Goal: Book appointment/travel/reservation

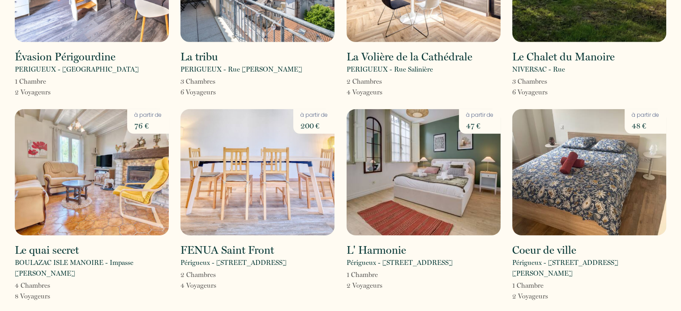
scroll to position [2805, 0]
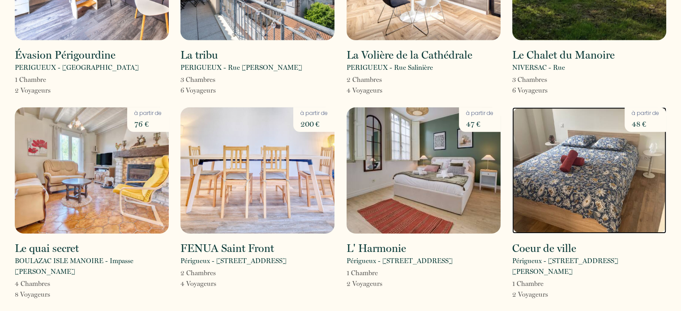
click at [598, 107] on img at bounding box center [589, 170] width 154 height 126
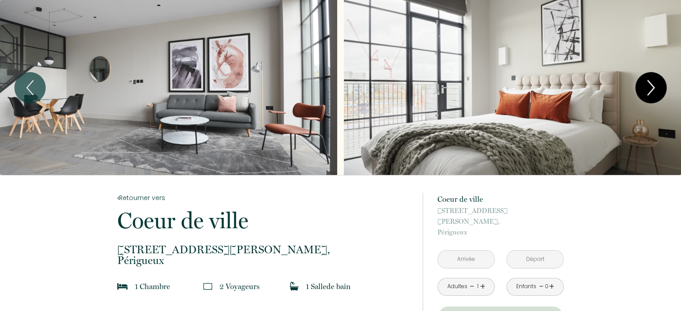
click at [652, 84] on icon "Next" at bounding box center [651, 87] width 19 height 27
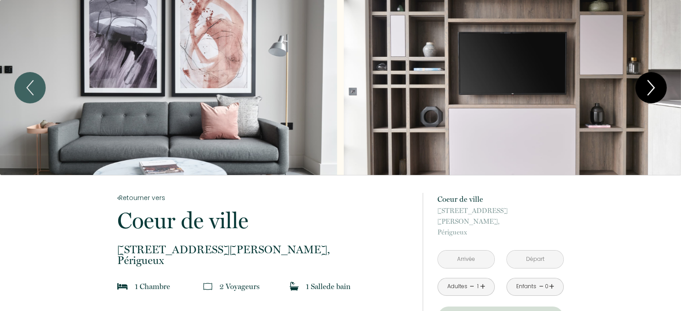
click at [647, 85] on icon "Next" at bounding box center [651, 87] width 19 height 27
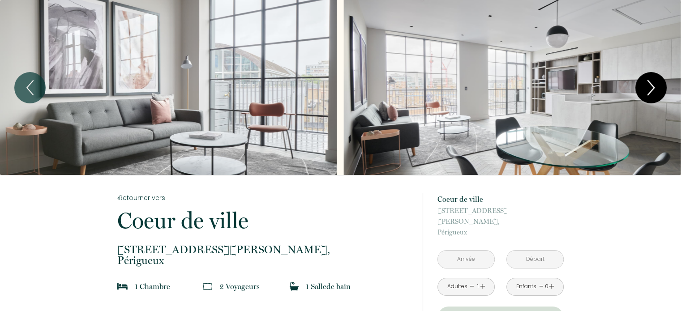
click at [649, 85] on icon "Next" at bounding box center [651, 87] width 19 height 27
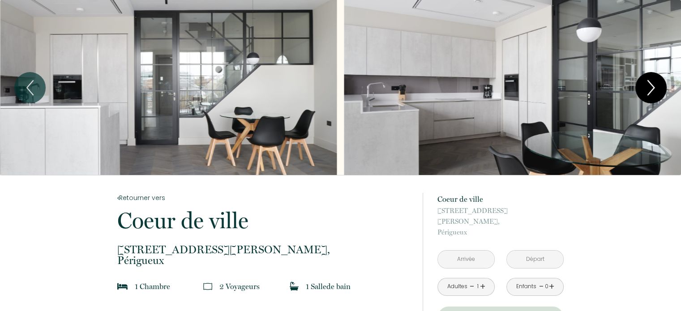
click at [649, 85] on icon "Next" at bounding box center [651, 87] width 19 height 27
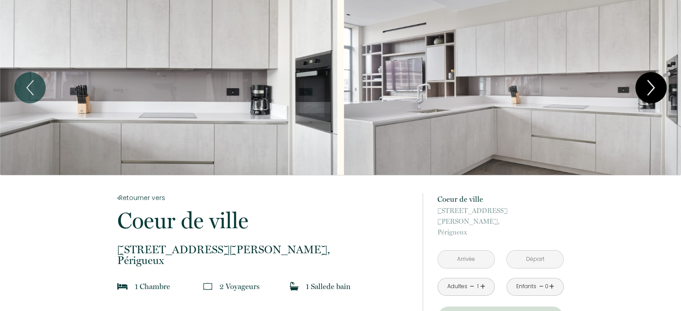
click at [649, 85] on icon "Next" at bounding box center [651, 87] width 19 height 27
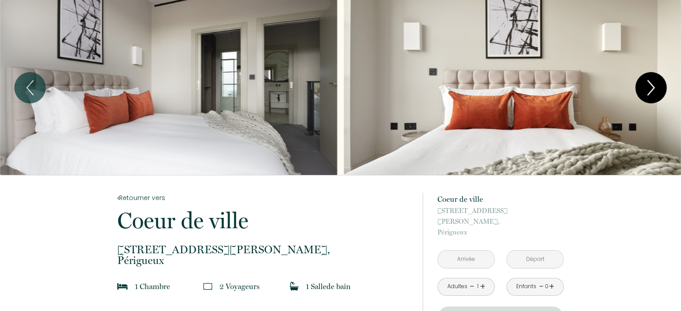
click at [649, 85] on icon "Next" at bounding box center [651, 87] width 19 height 27
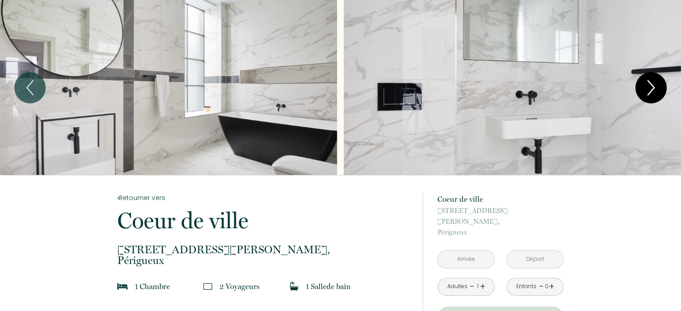
click at [649, 85] on icon "Next" at bounding box center [651, 87] width 19 height 27
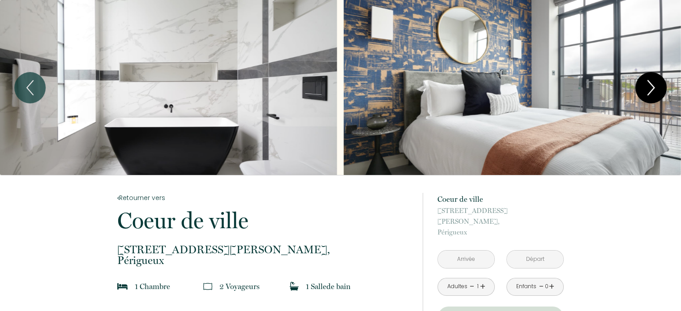
click at [647, 86] on icon "Next" at bounding box center [651, 87] width 19 height 27
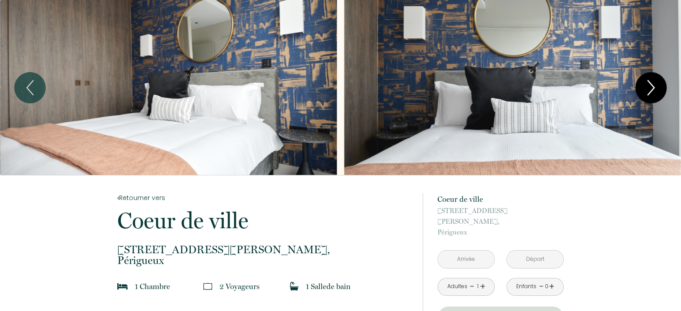
click at [647, 86] on icon "Next" at bounding box center [651, 87] width 19 height 27
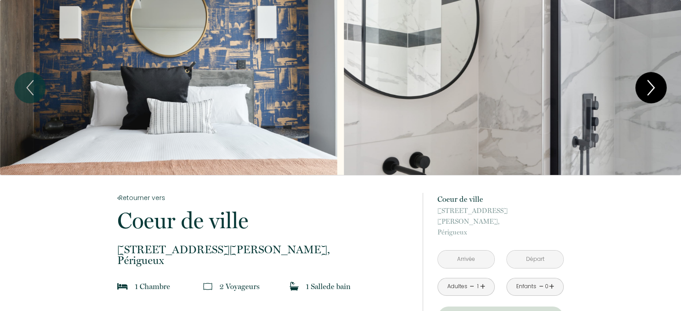
click at [647, 86] on icon "Next" at bounding box center [651, 87] width 19 height 27
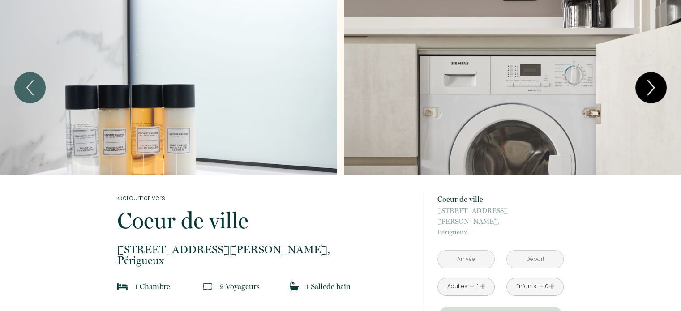
click at [647, 86] on icon "Next" at bounding box center [651, 87] width 19 height 27
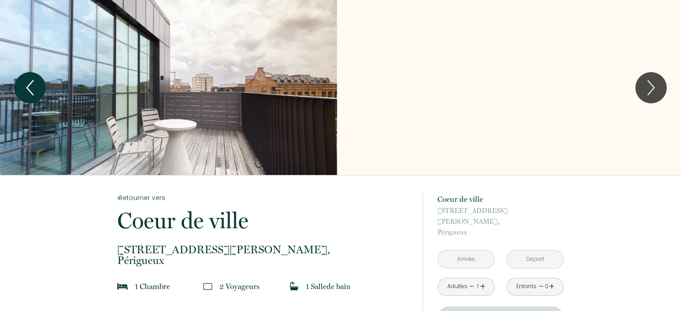
click at [38, 82] on icon "Previous" at bounding box center [30, 87] width 19 height 27
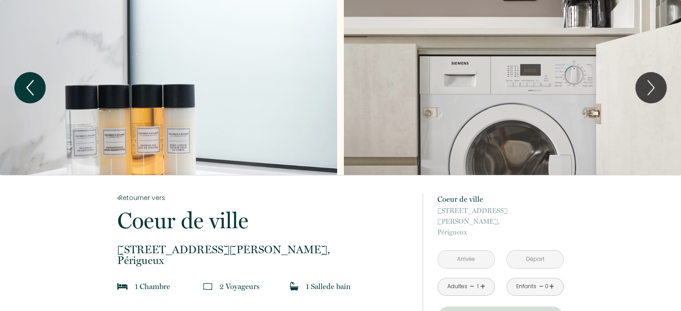
click at [38, 82] on icon "Previous" at bounding box center [30, 87] width 19 height 27
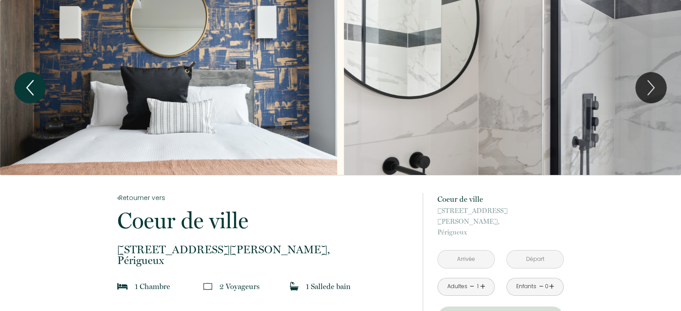
click at [38, 82] on icon "Previous" at bounding box center [30, 87] width 19 height 27
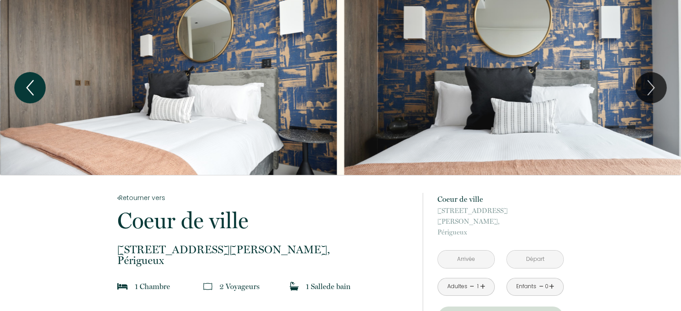
click at [39, 82] on icon "Previous" at bounding box center [30, 87] width 19 height 27
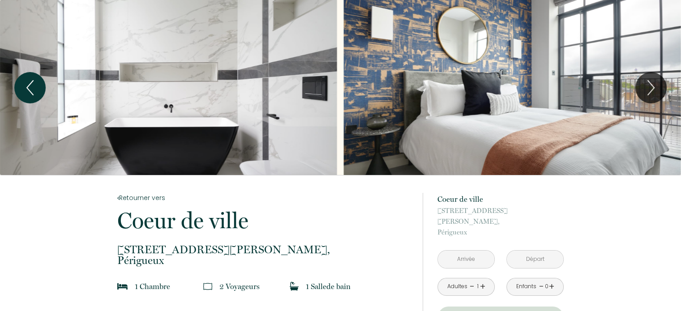
click at [39, 82] on button "Previous" at bounding box center [29, 87] width 31 height 31
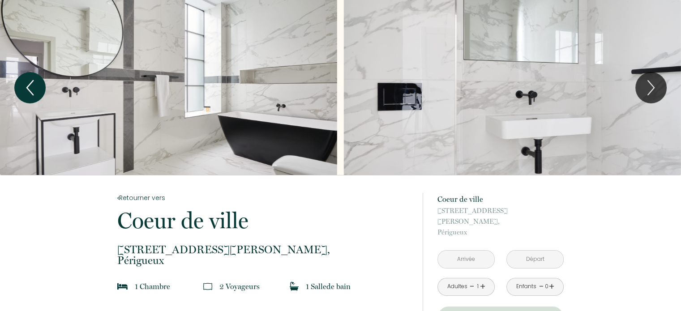
click at [38, 82] on icon "Previous" at bounding box center [30, 87] width 19 height 27
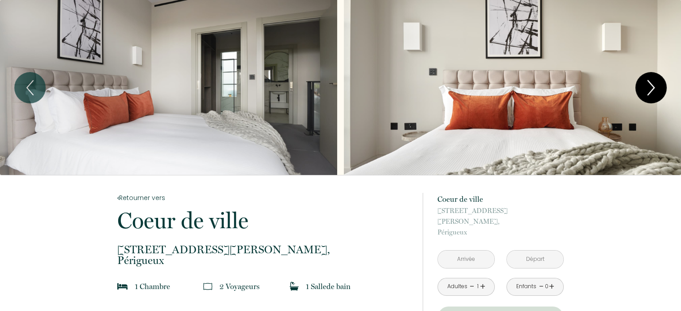
click at [651, 80] on icon "Next" at bounding box center [651, 87] width 19 height 27
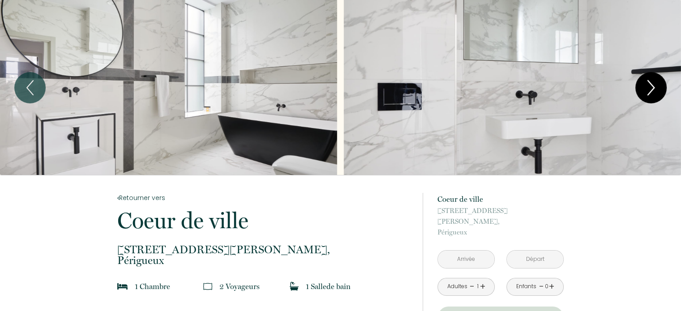
click at [651, 80] on icon "Next" at bounding box center [651, 87] width 19 height 27
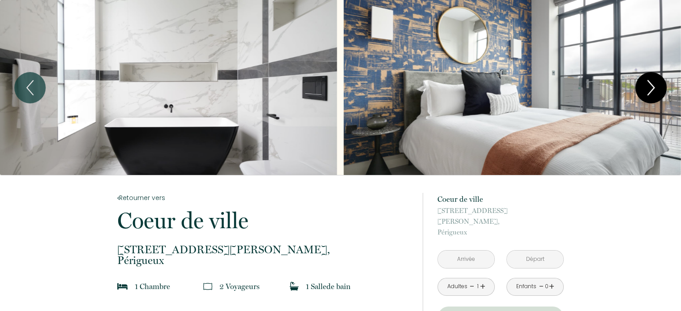
click at [651, 80] on icon "Next" at bounding box center [651, 87] width 19 height 27
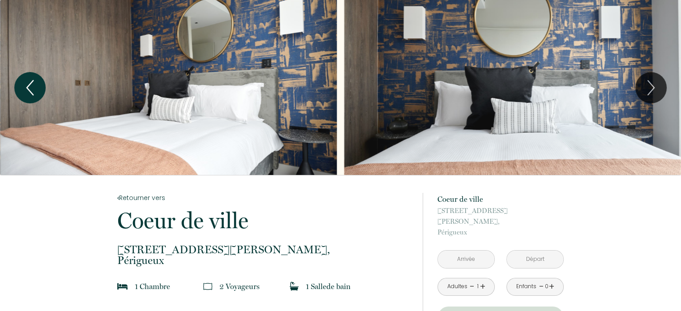
click at [23, 80] on icon "Previous" at bounding box center [30, 87] width 19 height 27
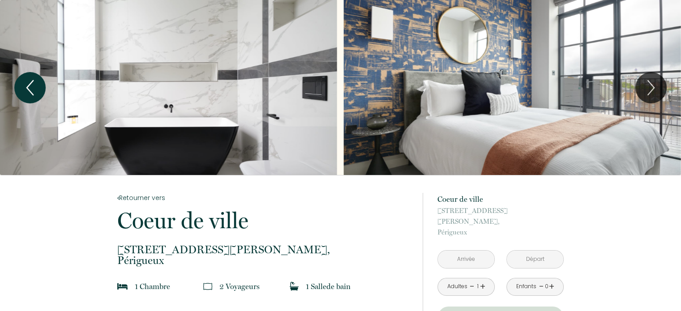
click at [23, 80] on icon "Previous" at bounding box center [30, 87] width 19 height 27
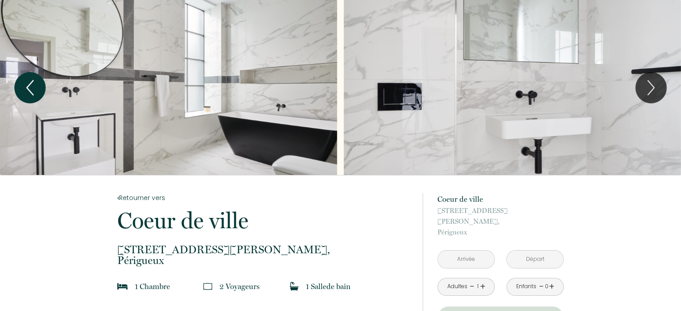
click at [21, 81] on icon "Previous" at bounding box center [30, 87] width 19 height 27
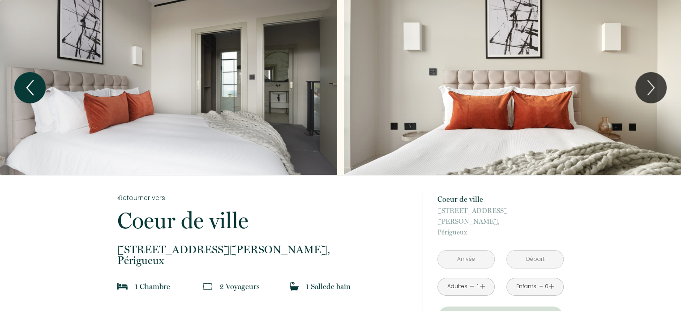
click at [21, 81] on icon "Previous" at bounding box center [30, 87] width 19 height 27
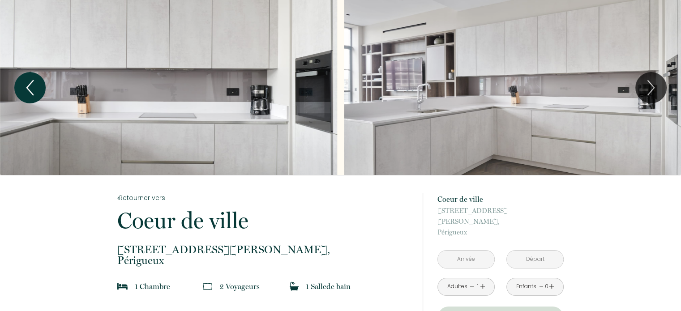
click at [21, 81] on icon "Previous" at bounding box center [30, 87] width 19 height 27
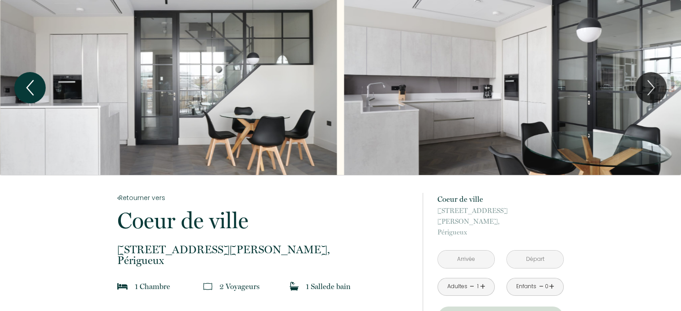
click at [21, 81] on icon "Previous" at bounding box center [30, 87] width 19 height 27
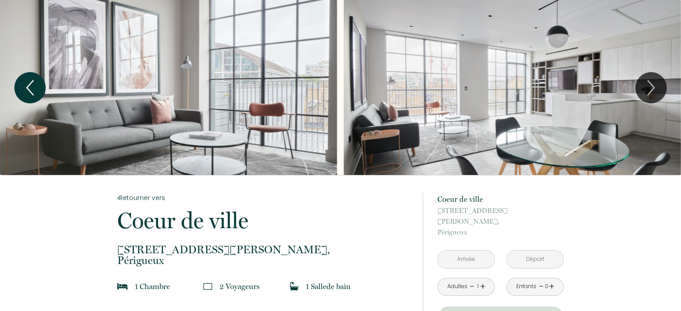
click at [21, 81] on icon "Previous" at bounding box center [30, 87] width 19 height 27
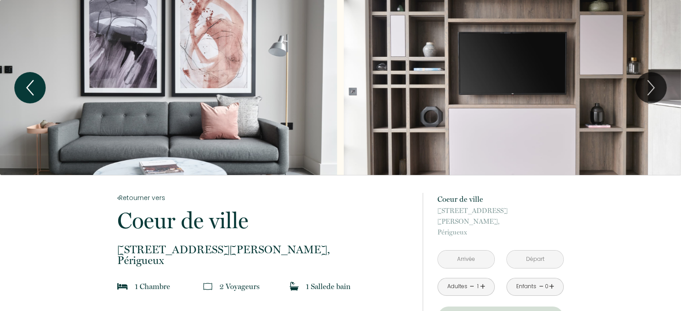
click at [21, 81] on icon "Previous" at bounding box center [30, 87] width 19 height 27
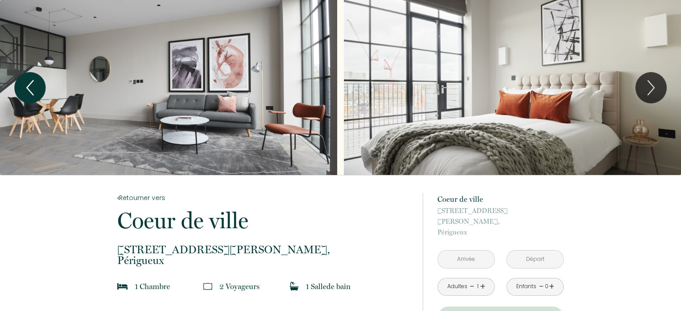
click at [21, 81] on icon "Previous" at bounding box center [30, 87] width 19 height 27
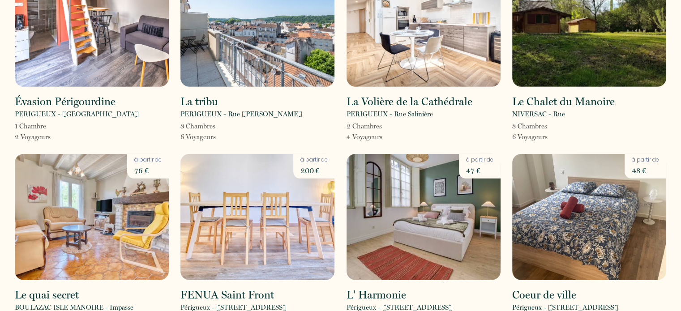
scroll to position [2777, 0]
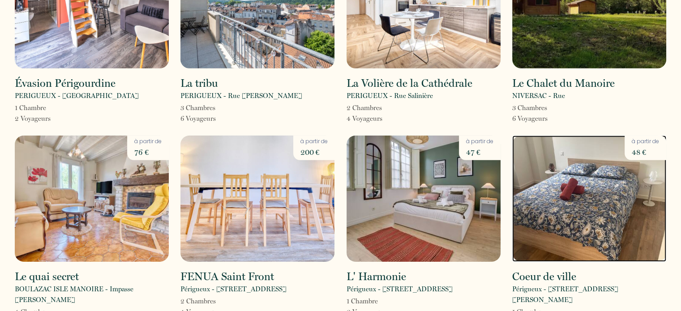
click at [584, 144] on img at bounding box center [589, 199] width 154 height 126
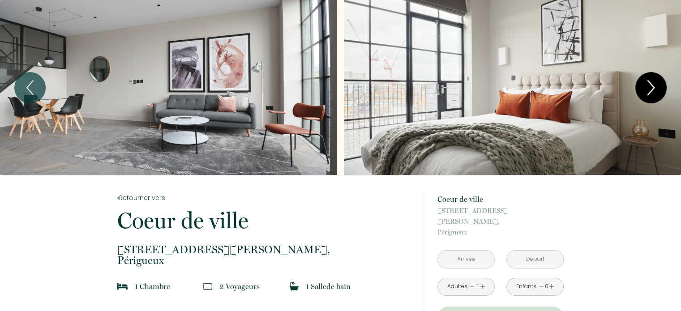
click at [651, 82] on icon "Next" at bounding box center [651, 87] width 19 height 27
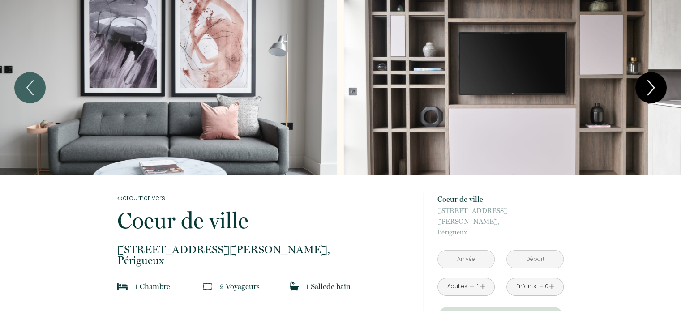
click at [651, 82] on icon "Next" at bounding box center [651, 87] width 19 height 27
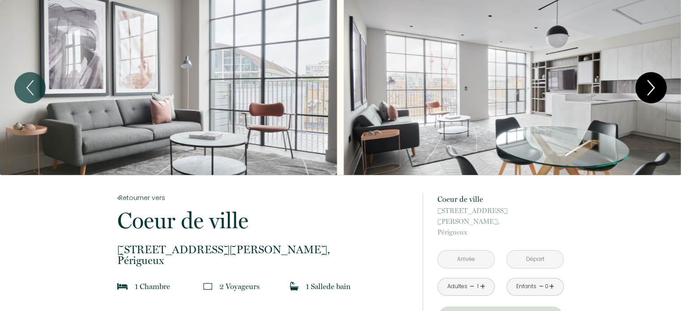
click at [651, 82] on icon "Next" at bounding box center [651, 87] width 19 height 27
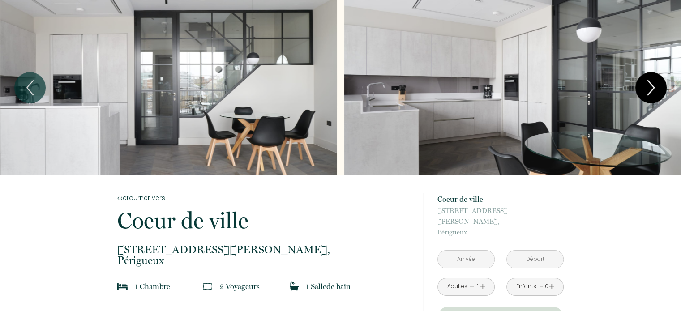
click at [651, 82] on icon "Next" at bounding box center [651, 87] width 19 height 27
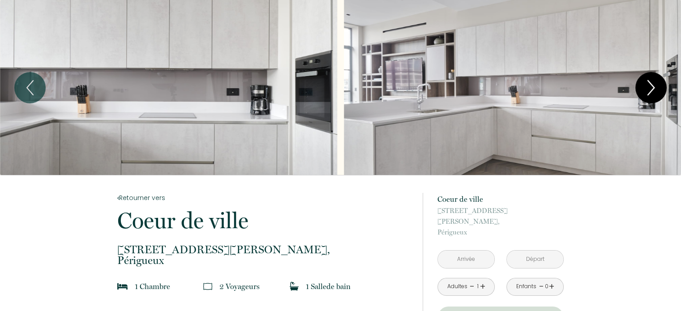
click at [651, 82] on icon "Next" at bounding box center [651, 87] width 19 height 27
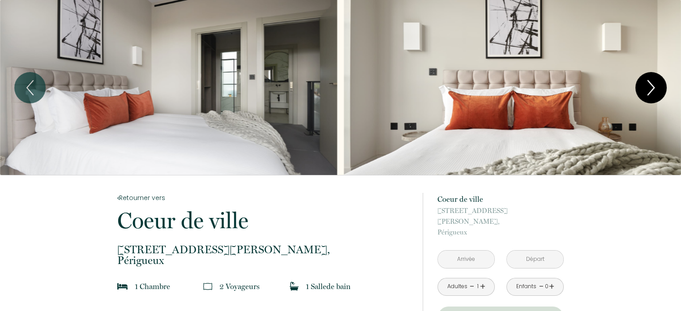
click at [651, 82] on icon "Next" at bounding box center [651, 87] width 19 height 27
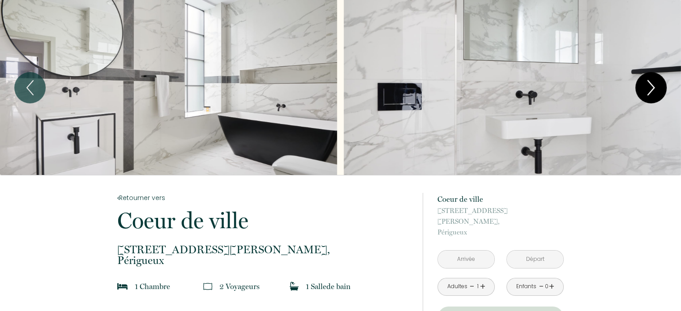
click at [651, 82] on icon "Next" at bounding box center [651, 87] width 19 height 27
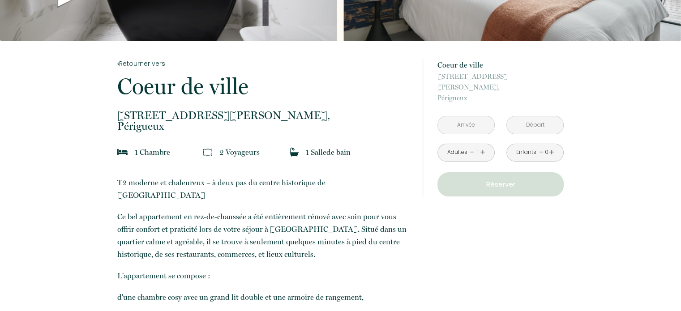
scroll to position [45, 0]
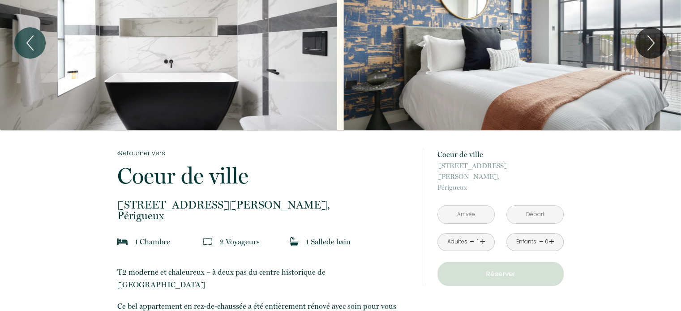
click at [468, 206] on input "text" at bounding box center [466, 214] width 56 height 17
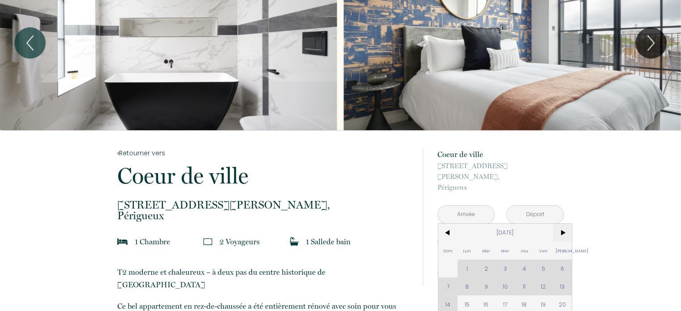
click at [564, 224] on span ">" at bounding box center [562, 233] width 19 height 18
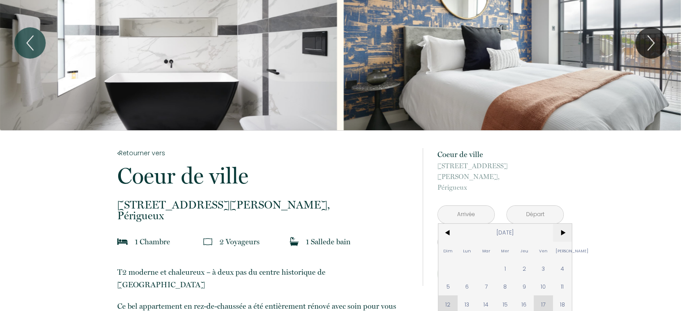
click at [566, 224] on span ">" at bounding box center [562, 233] width 19 height 18
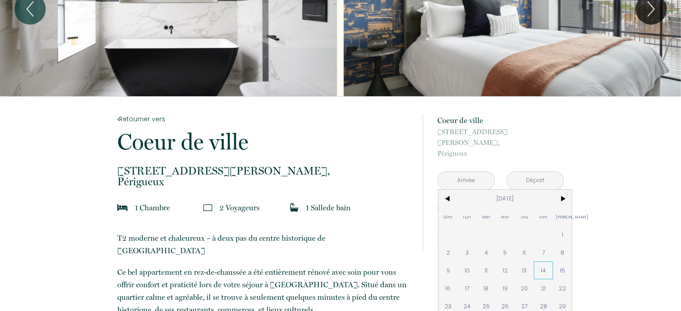
scroll to position [134, 0]
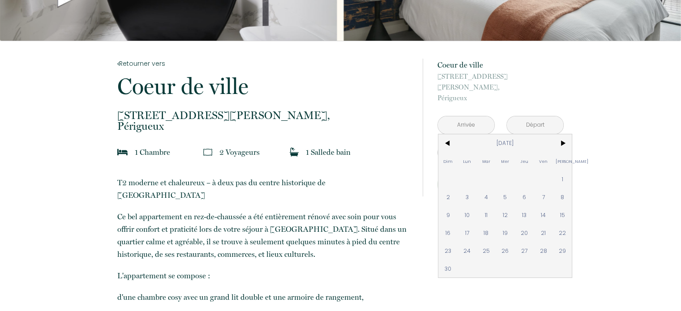
drag, startPoint x: 449, startPoint y: 202, endPoint x: 498, endPoint y: 231, distance: 57.6
click at [450, 206] on span "9" at bounding box center [447, 215] width 19 height 18
type input "Dim 09 Nov 2025"
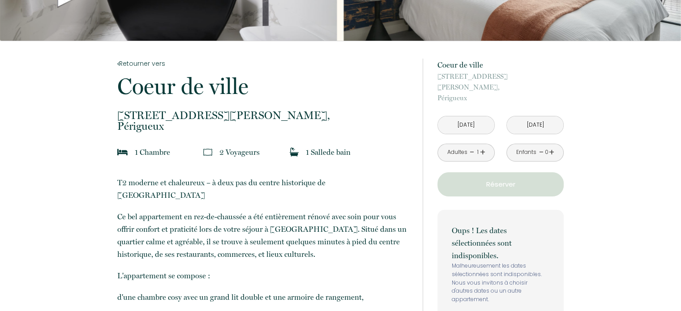
click at [539, 116] on input "Lun 10 Nov 2025" at bounding box center [535, 124] width 56 height 17
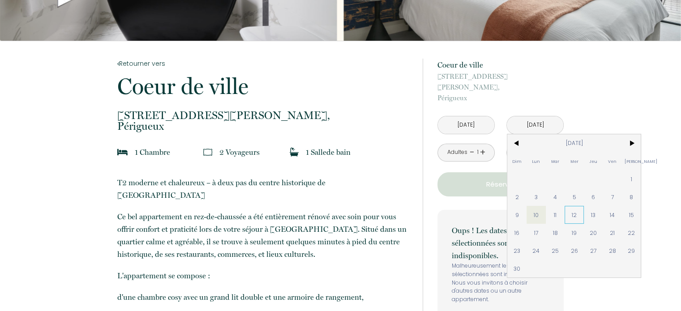
click at [576, 206] on span "12" at bounding box center [574, 215] width 19 height 18
type input "Mer 12 Nov 2025"
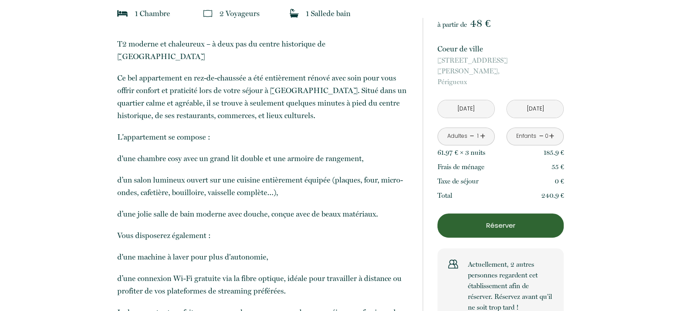
scroll to position [269, 0]
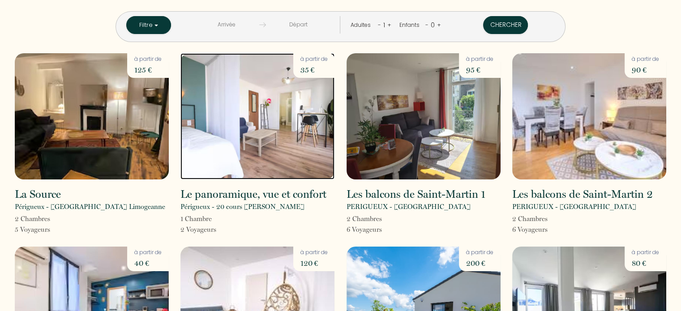
click at [262, 121] on img at bounding box center [257, 116] width 154 height 126
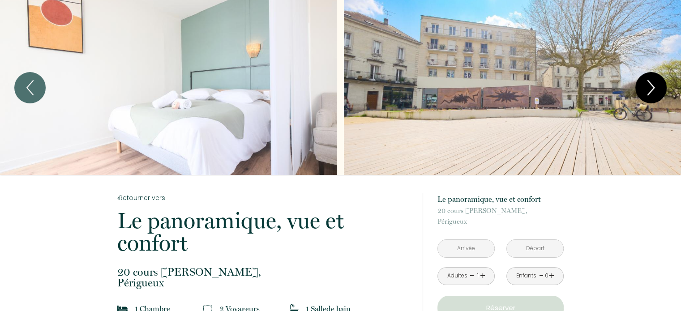
click at [653, 84] on icon "Next" at bounding box center [651, 87] width 19 height 27
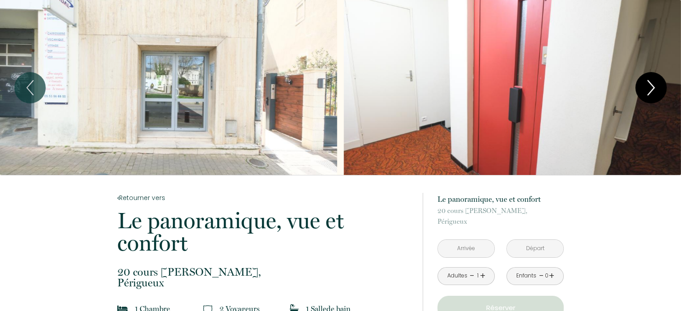
click at [649, 87] on icon "Next" at bounding box center [651, 87] width 19 height 27
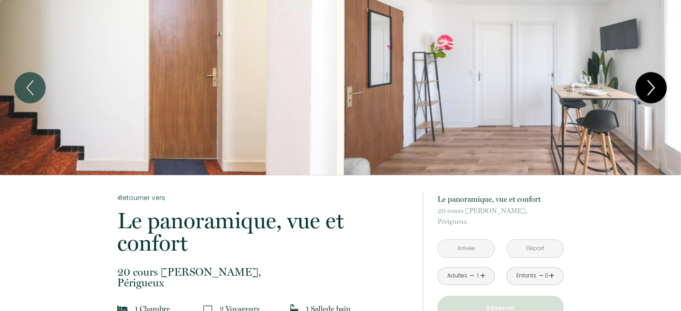
click at [649, 87] on icon "Next" at bounding box center [651, 87] width 19 height 27
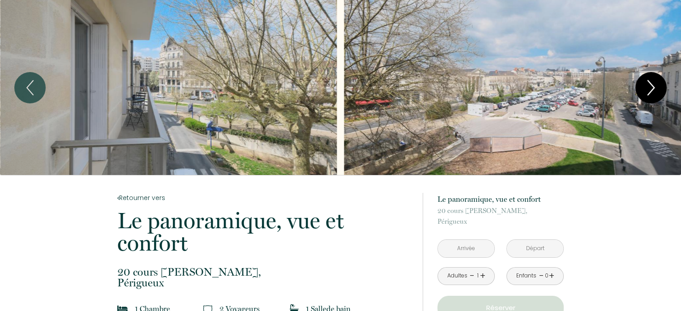
click at [649, 87] on icon "Next" at bounding box center [651, 87] width 19 height 27
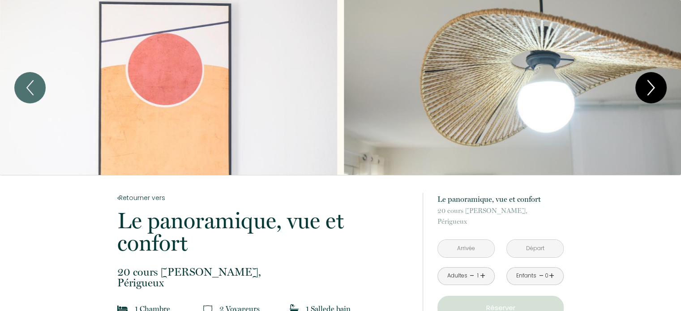
click at [649, 87] on icon "Next" at bounding box center [651, 87] width 19 height 27
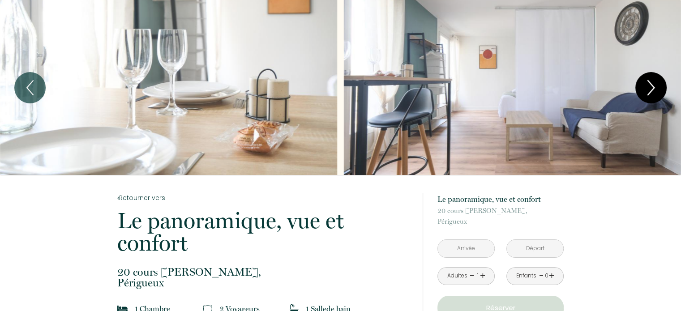
click at [649, 87] on icon "Next" at bounding box center [651, 87] width 19 height 27
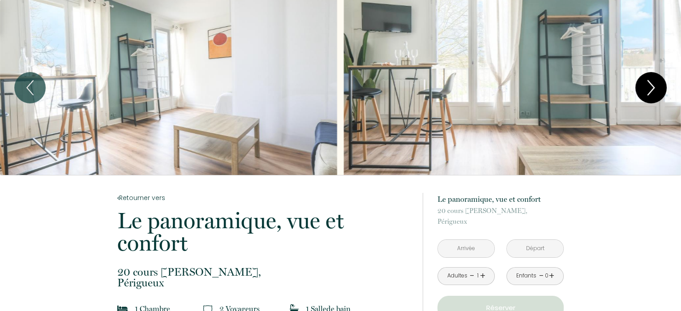
click at [649, 87] on icon "Next" at bounding box center [651, 87] width 19 height 27
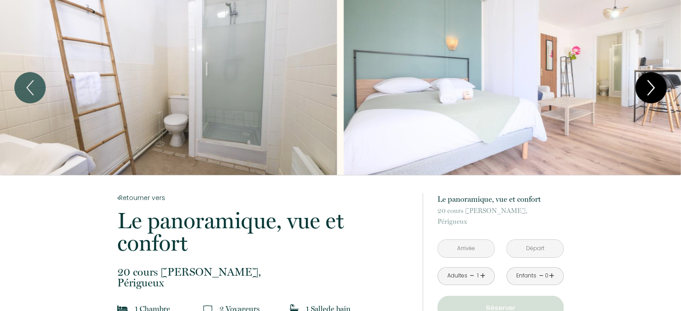
click at [649, 87] on icon "Next" at bounding box center [651, 87] width 19 height 27
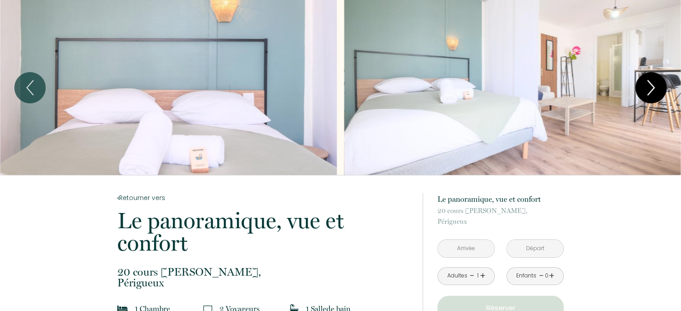
click at [649, 87] on icon "Next" at bounding box center [651, 87] width 19 height 27
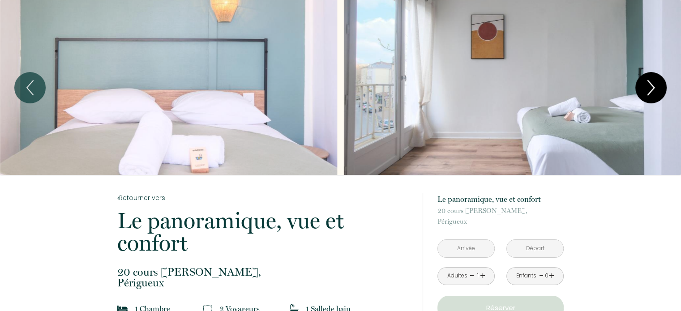
click at [649, 87] on icon "Next" at bounding box center [651, 87] width 19 height 27
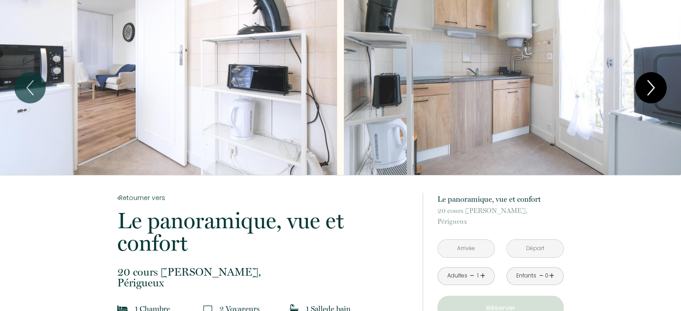
click at [649, 87] on icon "Next" at bounding box center [651, 87] width 19 height 27
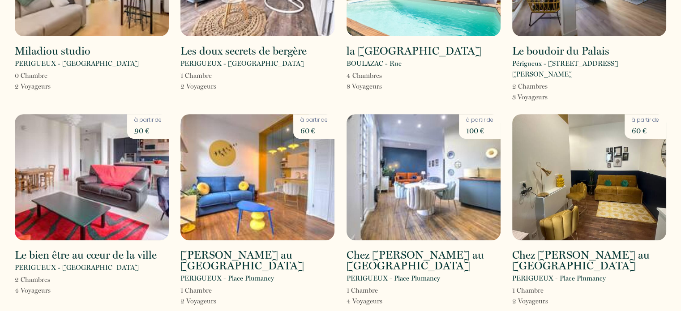
scroll to position [358, 0]
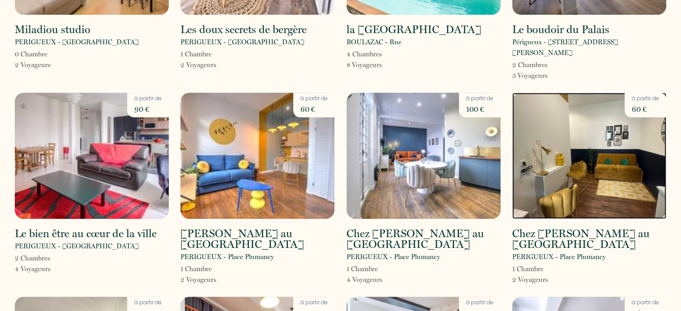
click at [608, 179] on img at bounding box center [589, 156] width 154 height 126
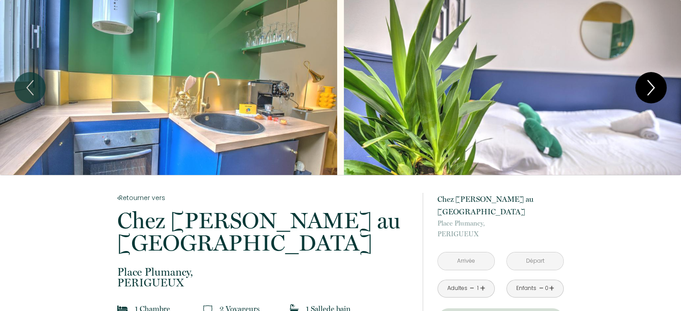
click at [649, 86] on icon "Next" at bounding box center [651, 87] width 19 height 27
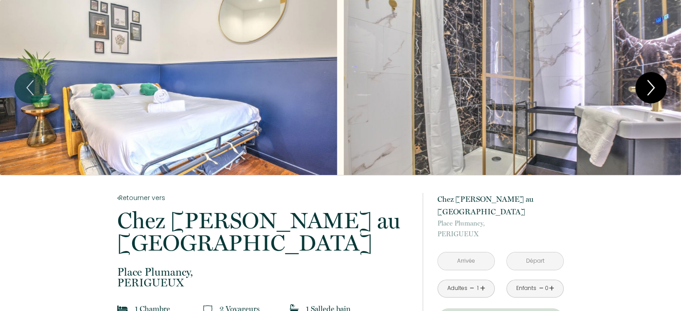
click at [649, 86] on icon "Next" at bounding box center [651, 87] width 19 height 27
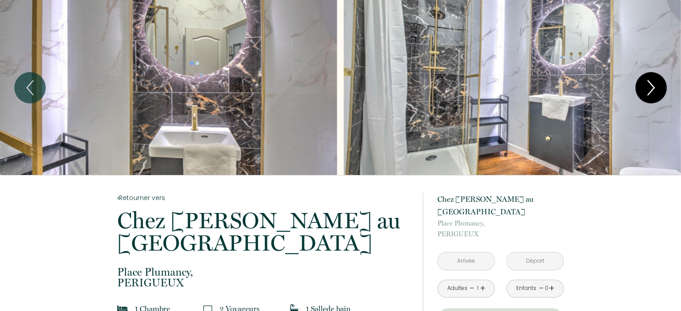
click at [649, 86] on icon "Next" at bounding box center [651, 87] width 19 height 27
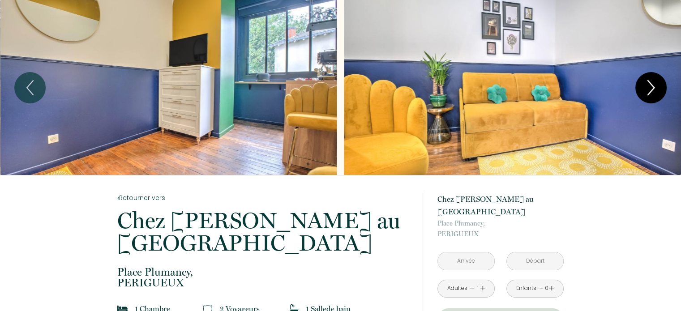
click at [649, 86] on icon "Next" at bounding box center [651, 87] width 19 height 27
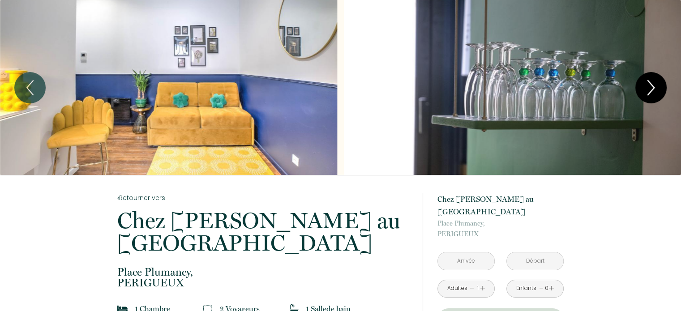
click at [649, 86] on icon "Next" at bounding box center [651, 87] width 19 height 27
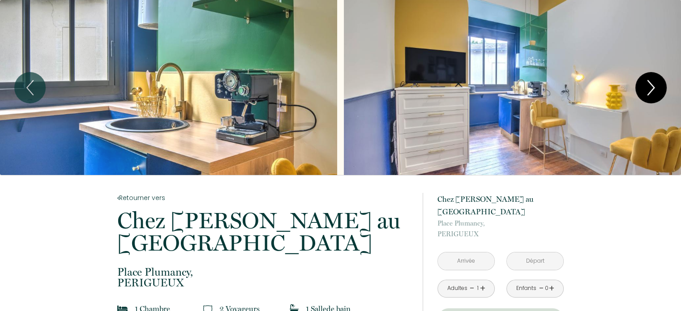
click at [649, 86] on icon "Next" at bounding box center [651, 87] width 19 height 27
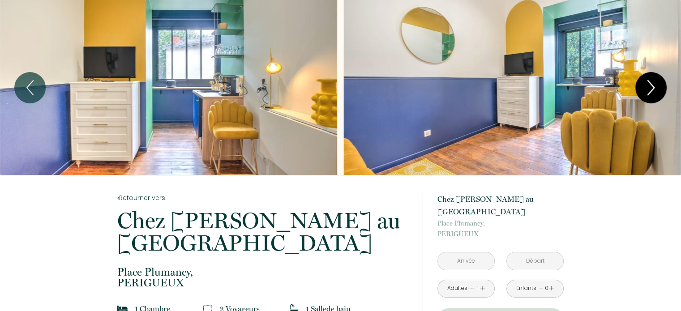
click at [649, 86] on icon "Next" at bounding box center [651, 87] width 19 height 27
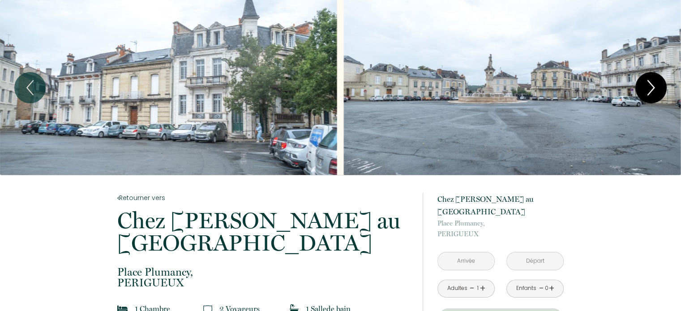
click at [649, 86] on icon "Next" at bounding box center [651, 87] width 19 height 27
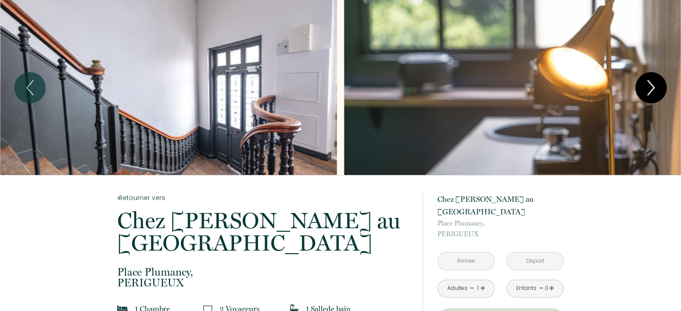
click at [649, 86] on icon "Next" at bounding box center [651, 87] width 19 height 27
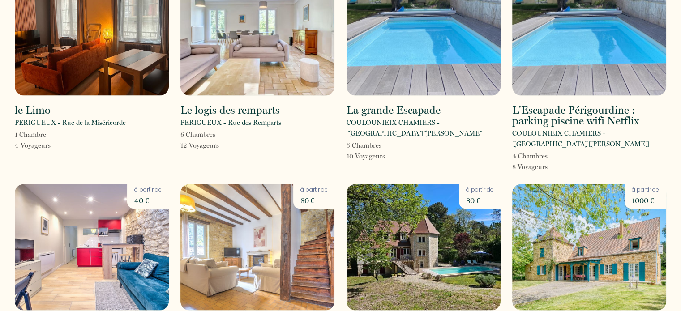
scroll to position [1344, 0]
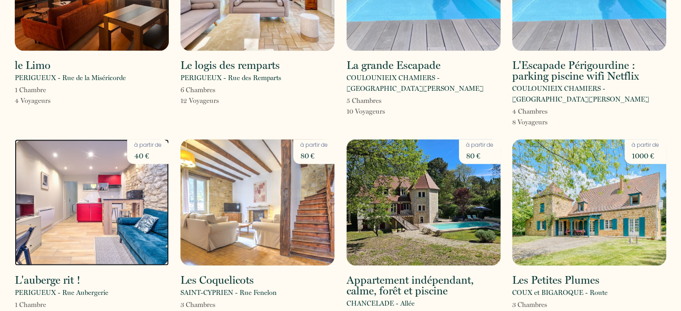
click at [53, 139] on img at bounding box center [92, 202] width 154 height 126
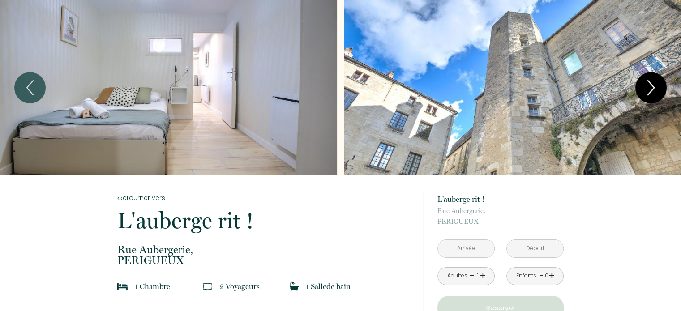
click at [653, 85] on icon "Next" at bounding box center [651, 87] width 19 height 27
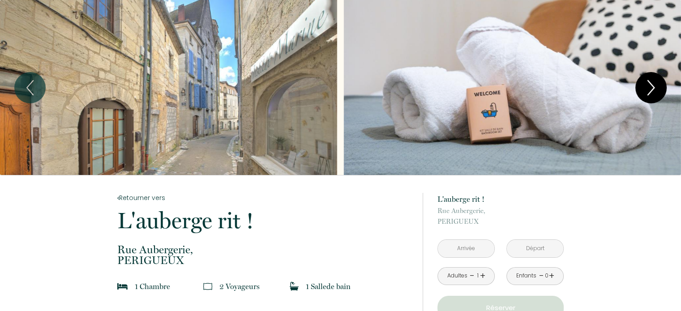
click at [653, 85] on icon "Next" at bounding box center [651, 87] width 19 height 27
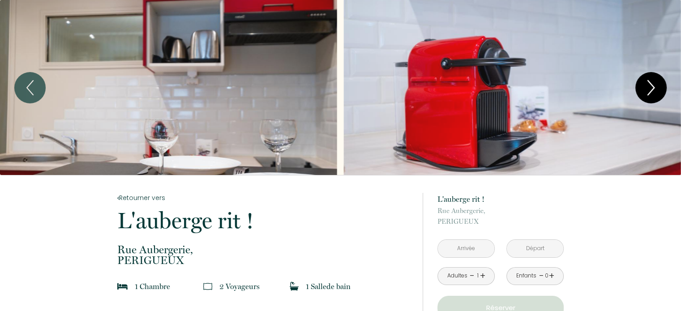
click at [653, 85] on icon "Next" at bounding box center [651, 87] width 19 height 27
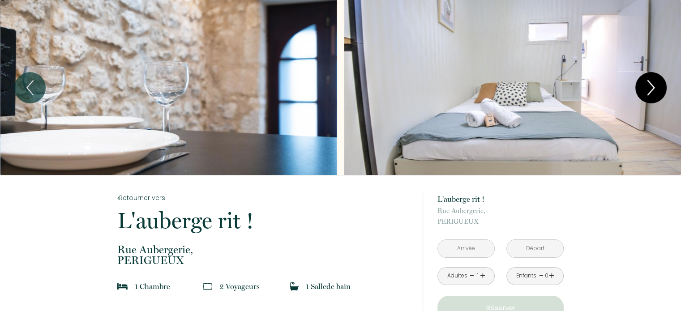
click at [653, 85] on icon "Next" at bounding box center [651, 87] width 19 height 27
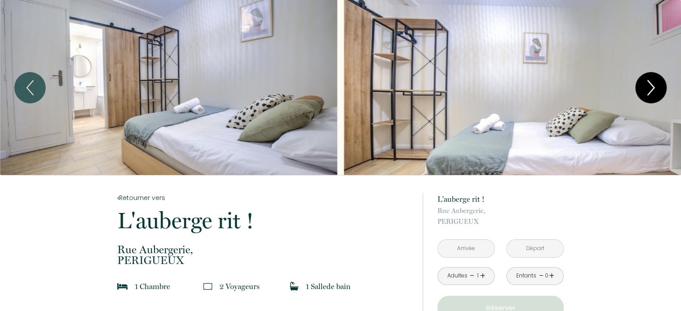
click at [653, 85] on icon "Next" at bounding box center [651, 87] width 19 height 27
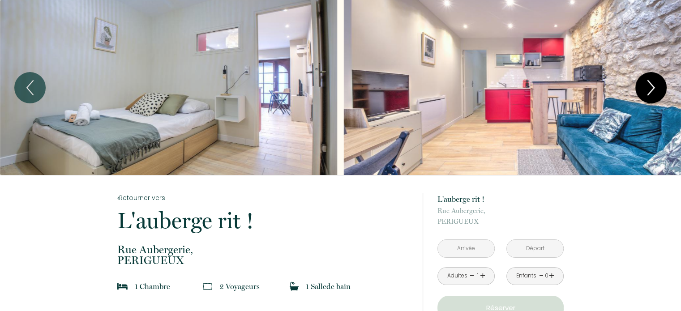
click at [653, 85] on icon "Next" at bounding box center [651, 87] width 19 height 27
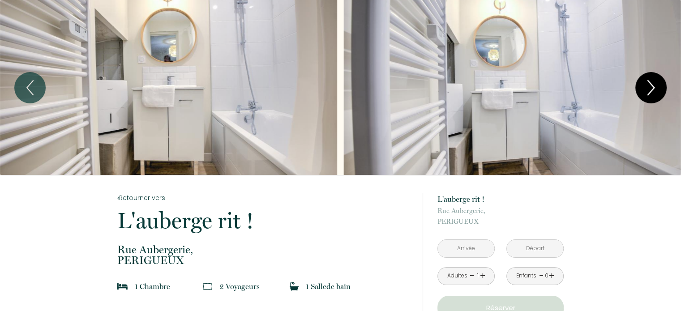
click at [653, 85] on icon "Next" at bounding box center [651, 87] width 19 height 27
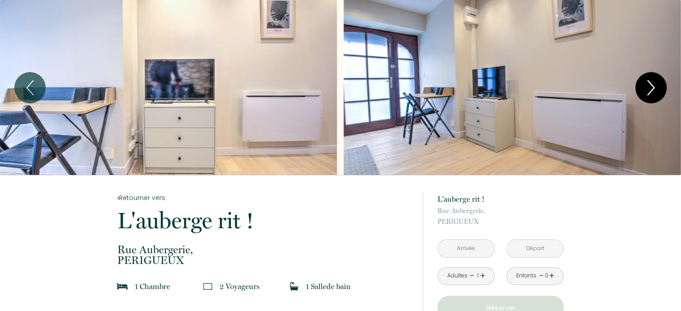
click at [653, 85] on icon "Next" at bounding box center [651, 87] width 19 height 27
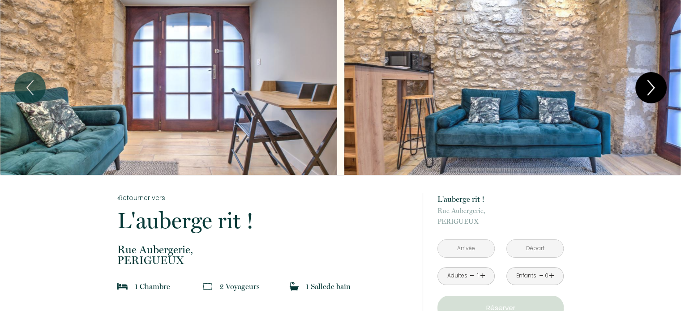
click at [653, 85] on icon "Next" at bounding box center [651, 87] width 19 height 27
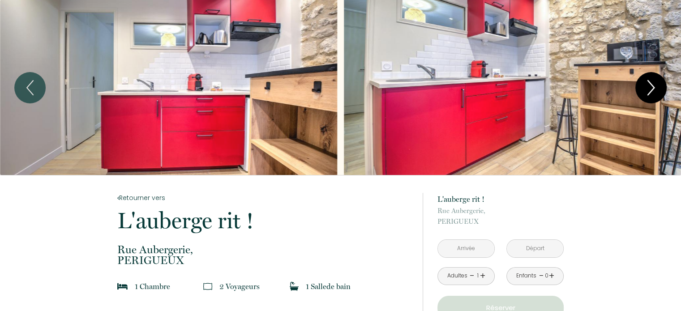
click at [653, 85] on icon "Next" at bounding box center [651, 87] width 19 height 27
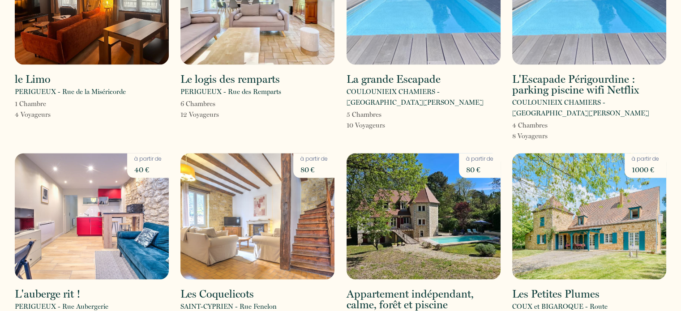
scroll to position [1344, 0]
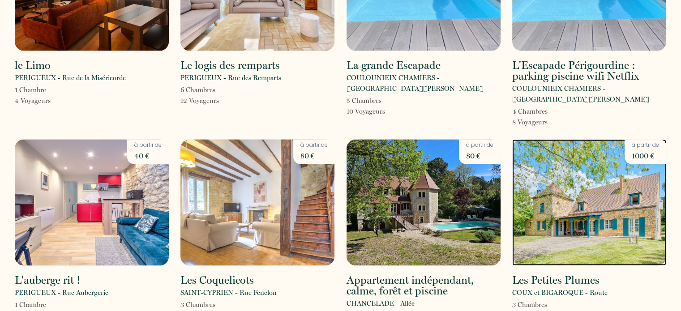
click at [601, 177] on img at bounding box center [589, 202] width 154 height 126
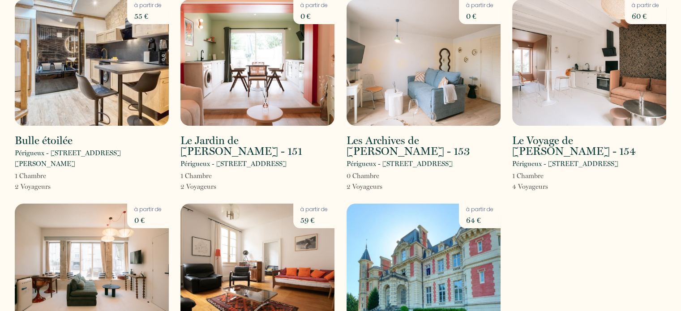
scroll to position [3342, 0]
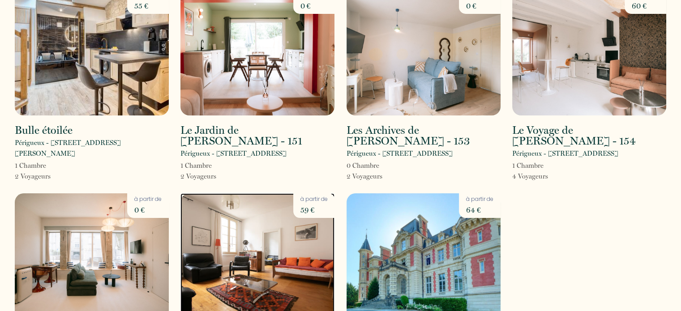
click at [281, 193] on img at bounding box center [257, 256] width 154 height 126
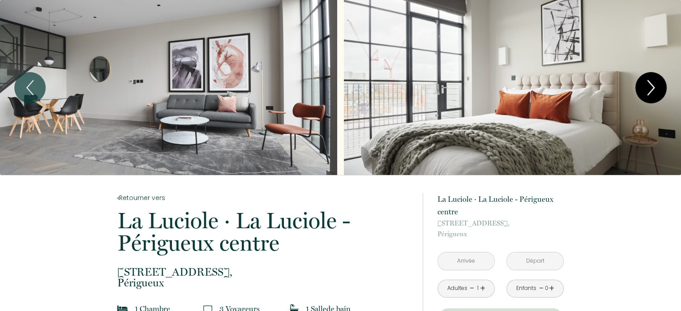
click at [650, 85] on icon "Next" at bounding box center [651, 87] width 19 height 27
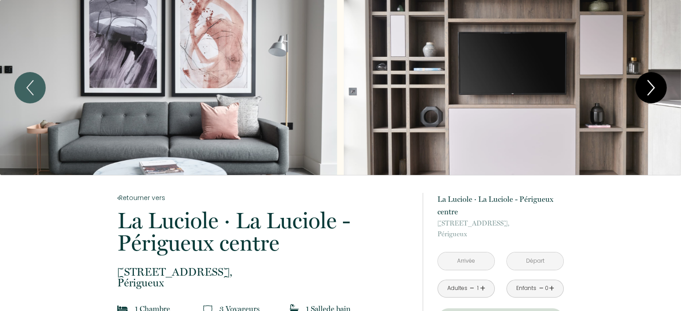
click at [650, 85] on icon "Next" at bounding box center [651, 87] width 19 height 27
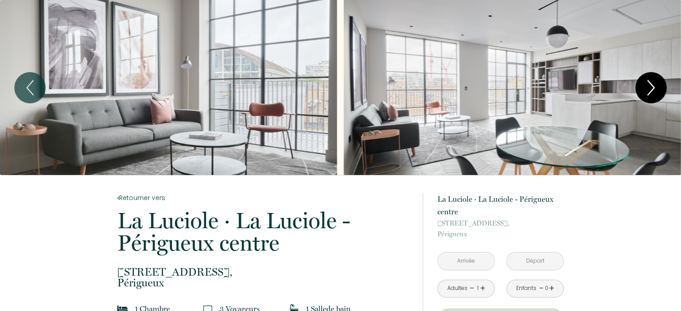
click at [650, 85] on icon "Next" at bounding box center [651, 87] width 19 height 27
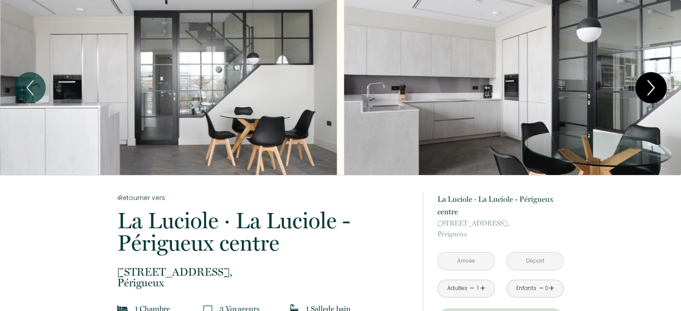
click at [647, 86] on icon "Next" at bounding box center [651, 87] width 19 height 27
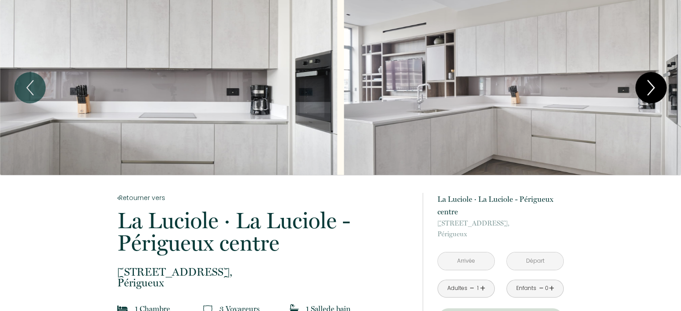
click at [647, 86] on icon "Next" at bounding box center [651, 87] width 19 height 27
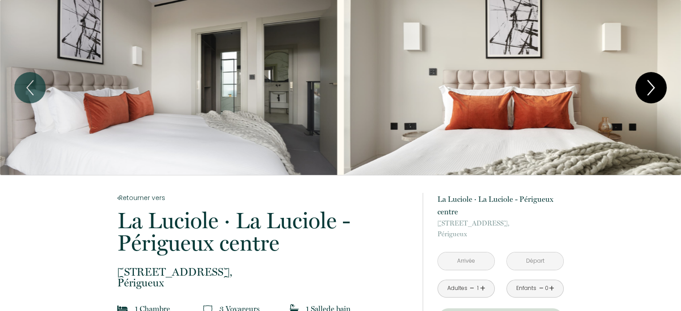
click at [648, 87] on icon "Next" at bounding box center [651, 87] width 19 height 27
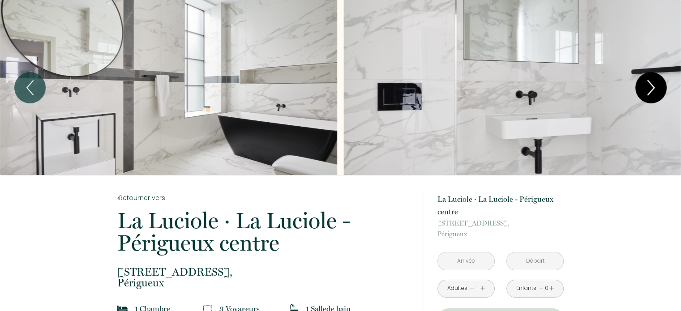
click at [654, 86] on icon "Next" at bounding box center [651, 87] width 19 height 27
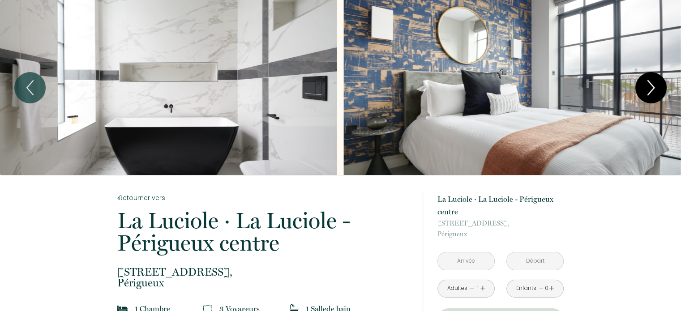
click at [654, 86] on icon "Next" at bounding box center [651, 87] width 19 height 27
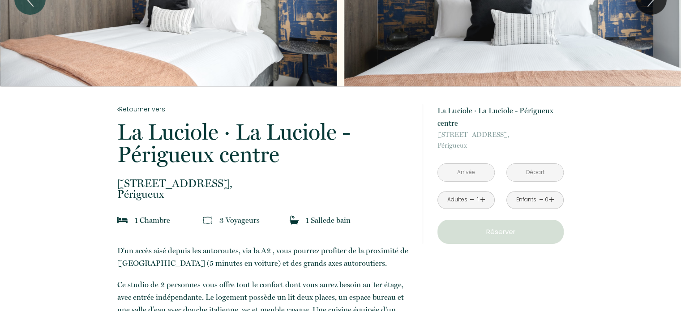
scroll to position [90, 0]
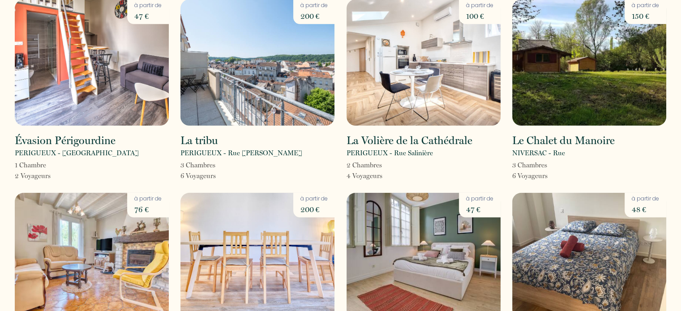
scroll to position [2777, 0]
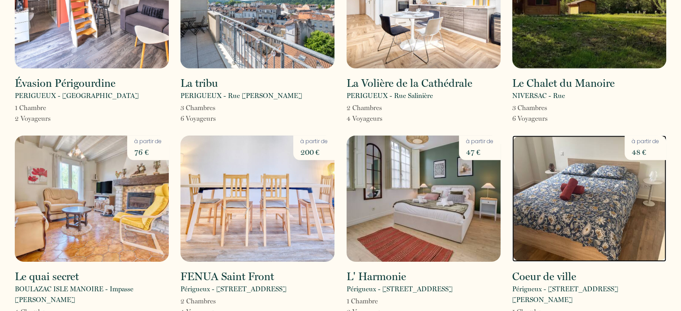
click at [611, 138] on img at bounding box center [589, 199] width 154 height 126
